Goal: Information Seeking & Learning: Learn about a topic

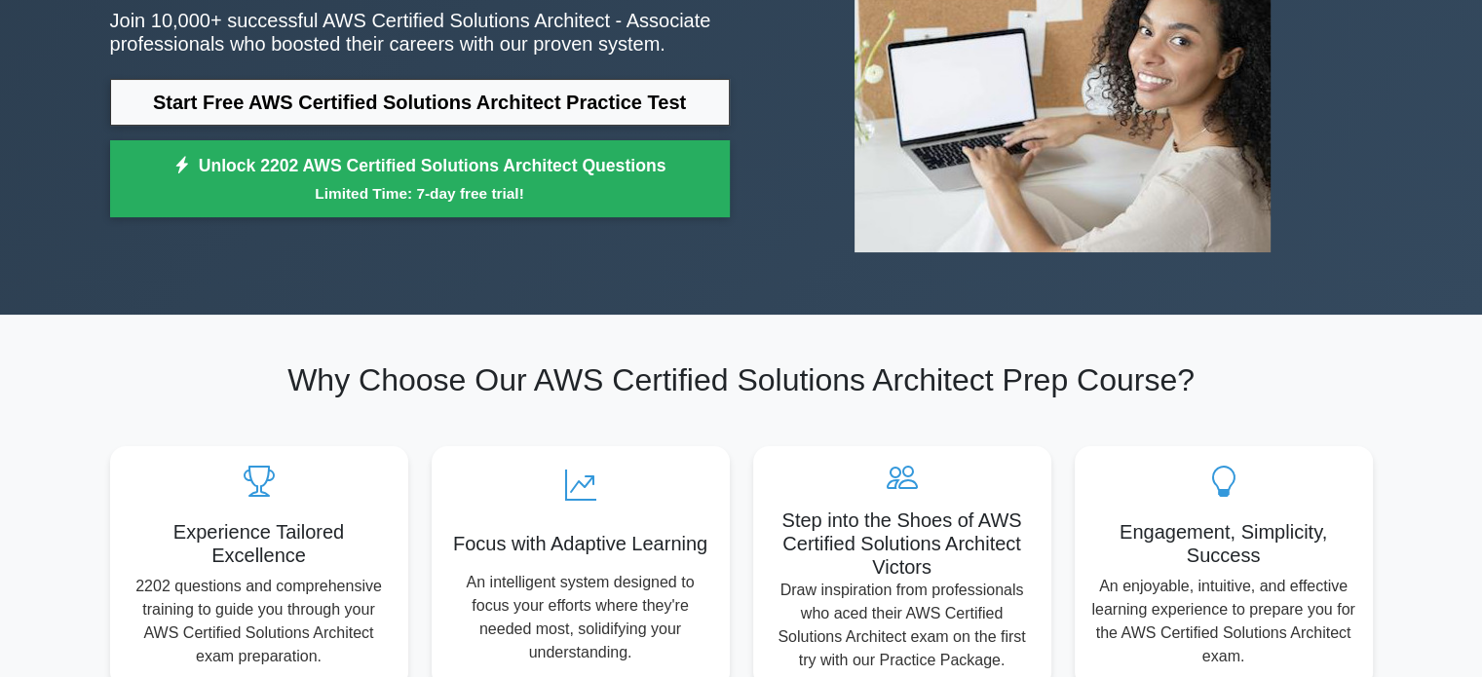
scroll to position [296, 0]
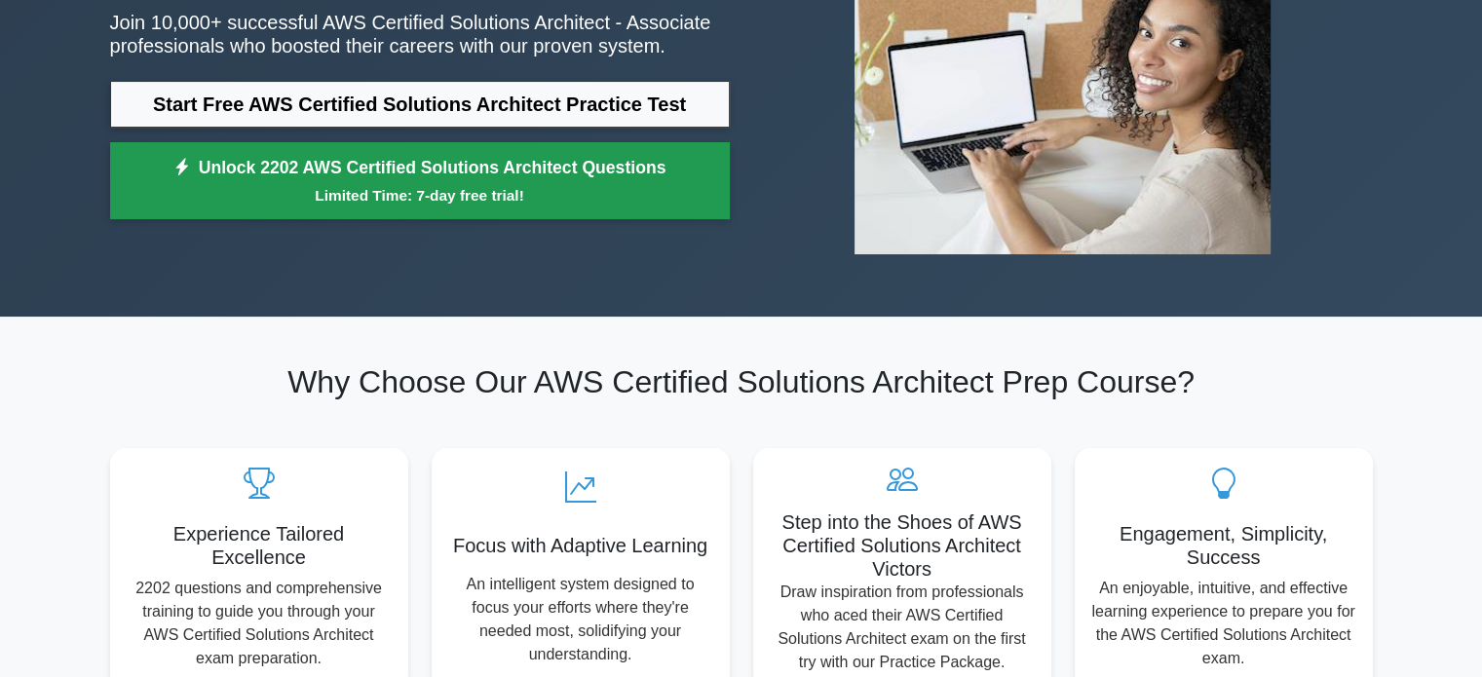
click at [439, 190] on small "Limited Time: 7-day free trial!" at bounding box center [419, 195] width 571 height 22
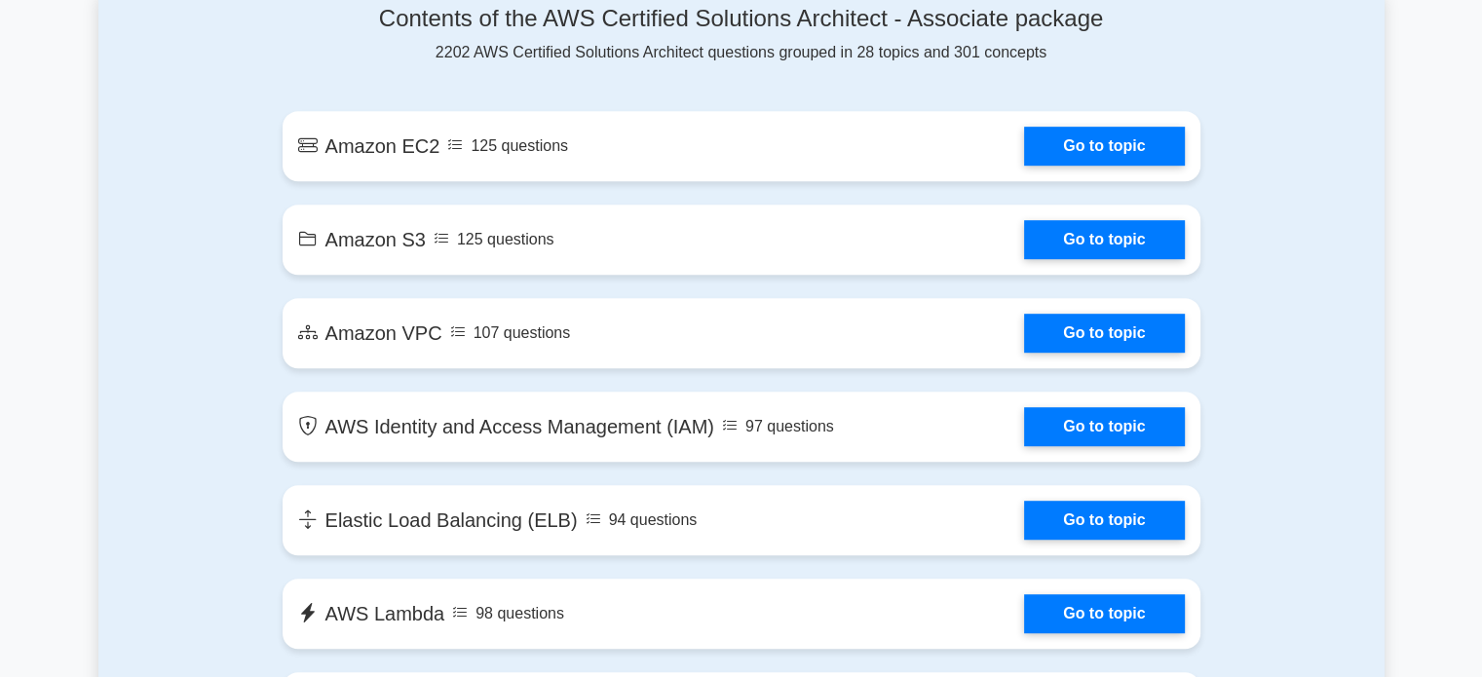
scroll to position [1075, 0]
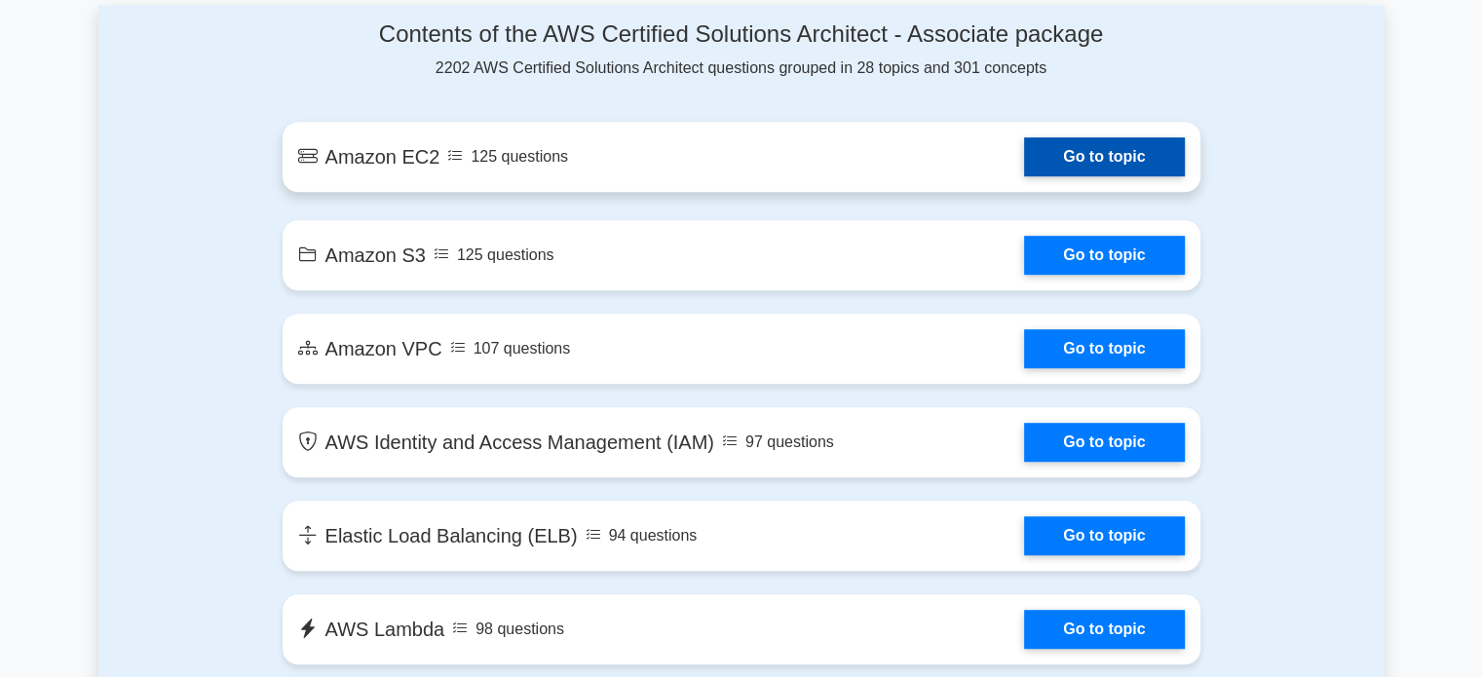
click at [1060, 174] on link "Go to topic" at bounding box center [1104, 156] width 160 height 39
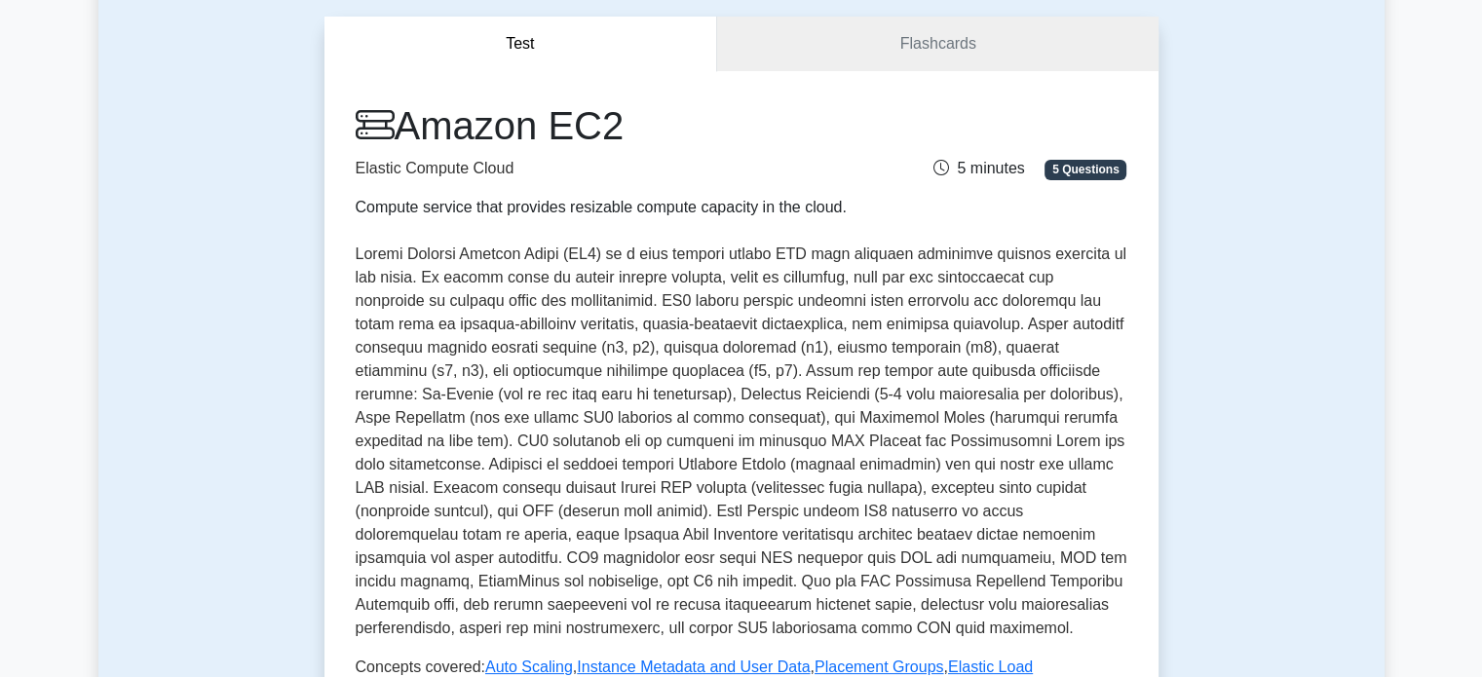
scroll to position [174, 0]
